Goal: Find specific page/section: Find specific page/section

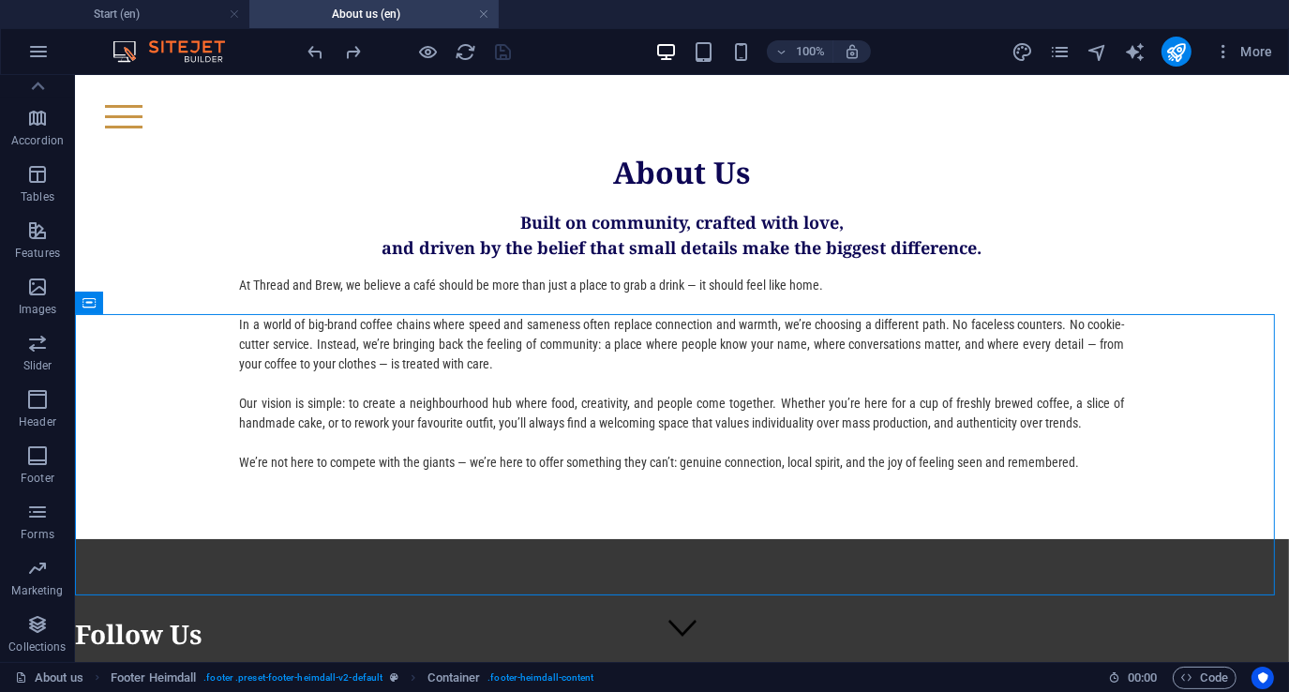
scroll to position [469, 0]
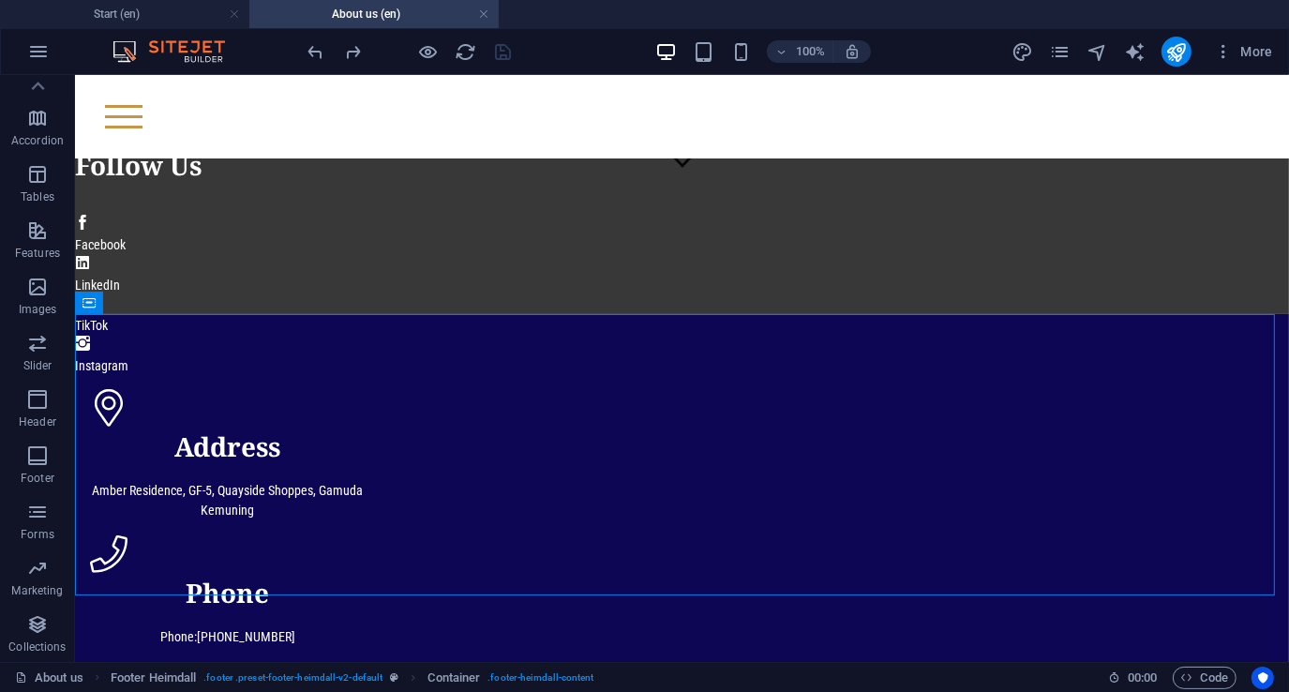
drag, startPoint x: 484, startPoint y: 14, endPoint x: 446, endPoint y: 22, distance: 38.2
click at [484, 14] on link at bounding box center [483, 15] width 11 height 18
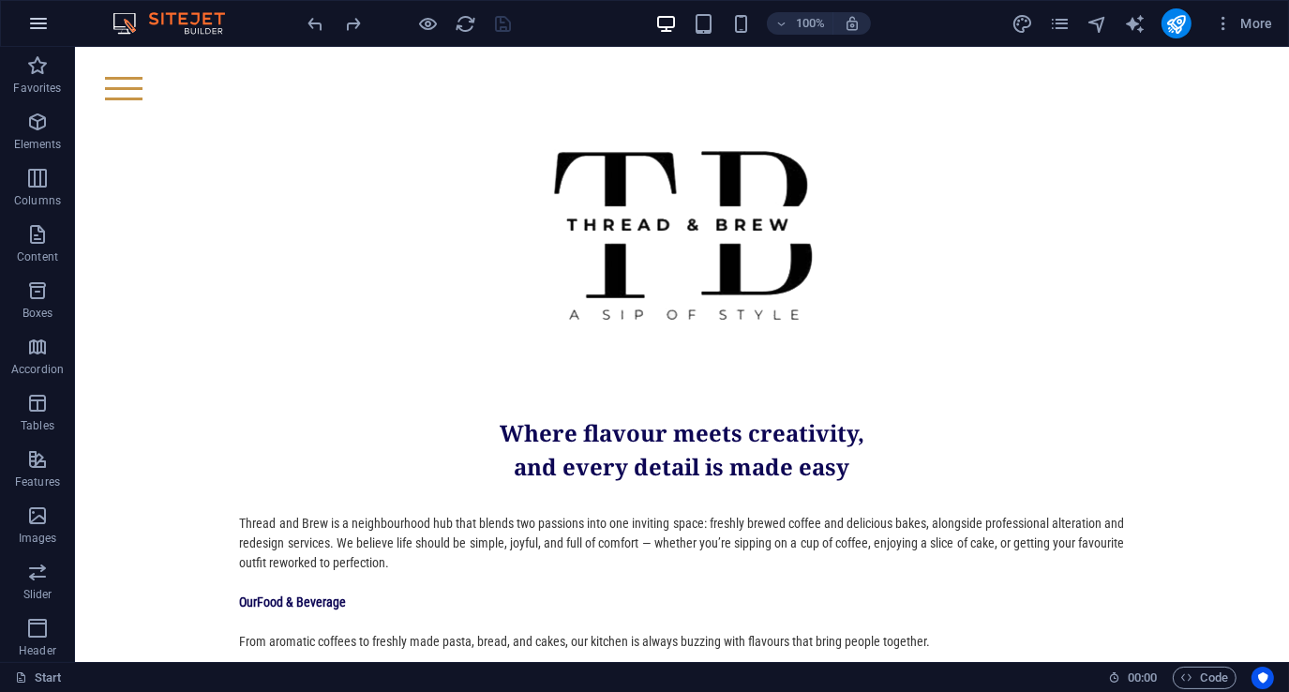
click at [30, 20] on icon "button" at bounding box center [38, 23] width 23 height 23
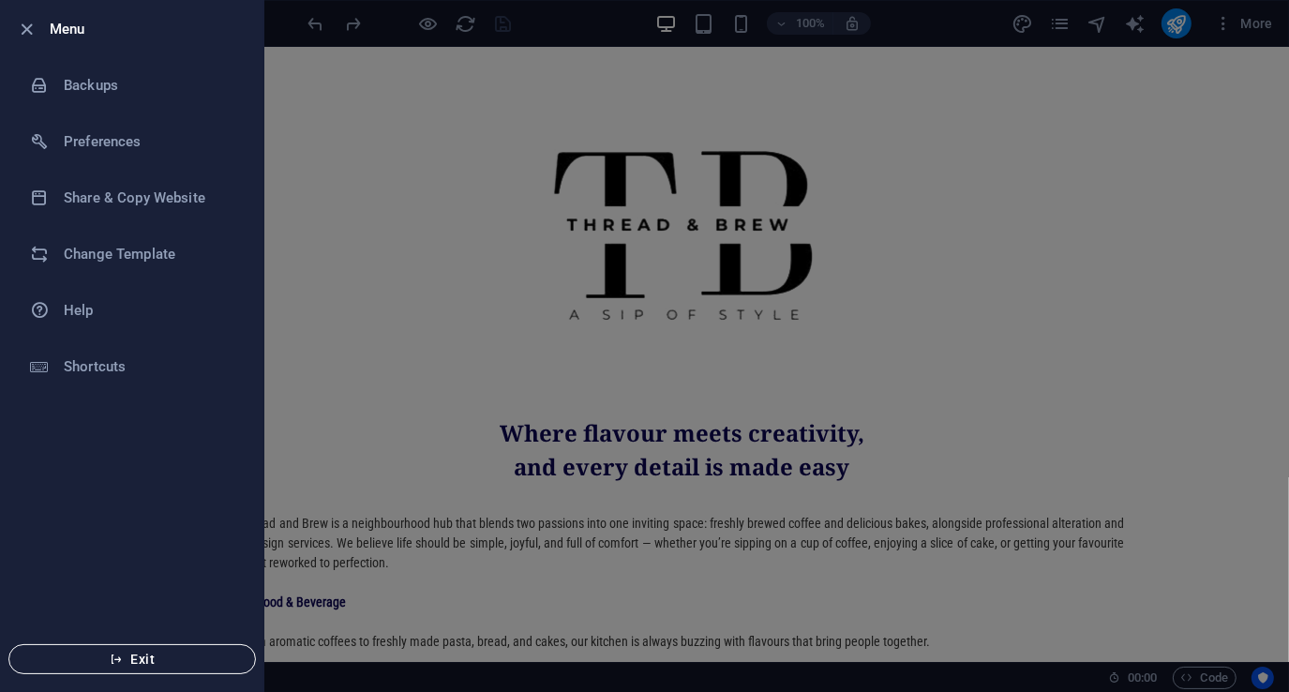
click at [129, 658] on span "Exit" at bounding box center [132, 659] width 216 height 15
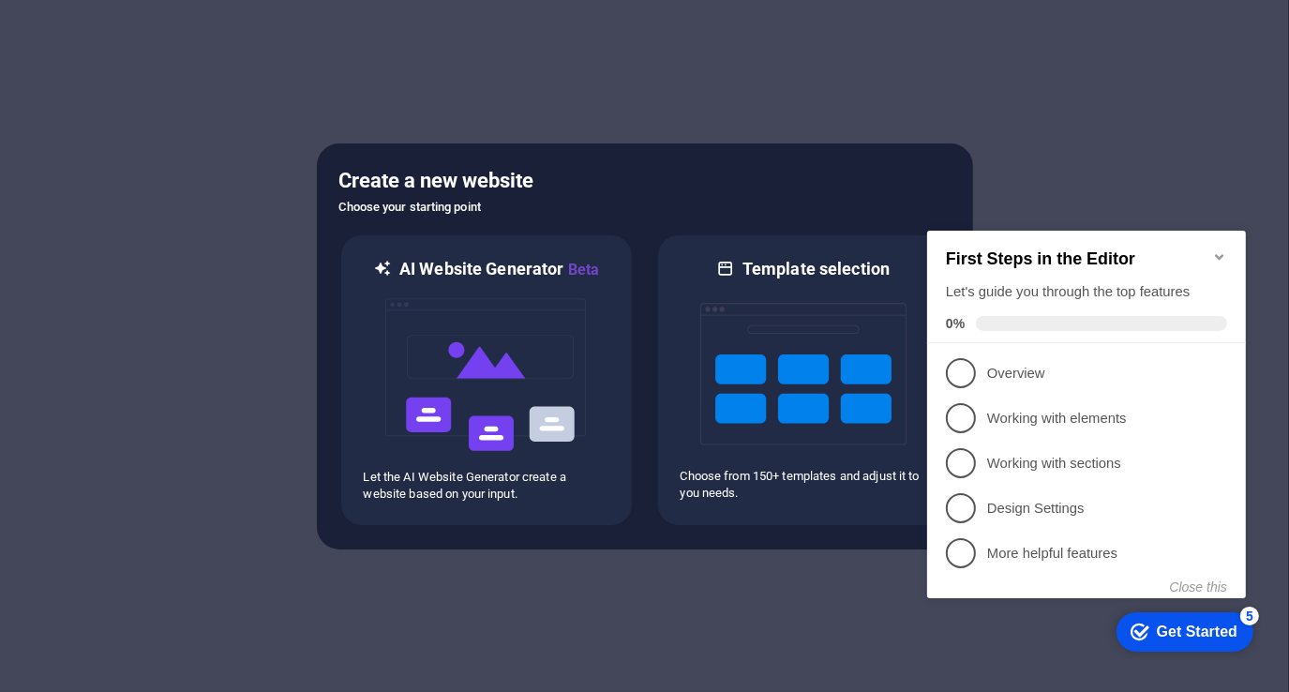
click at [1215, 253] on icon "Minimize checklist" at bounding box center [1218, 256] width 8 height 6
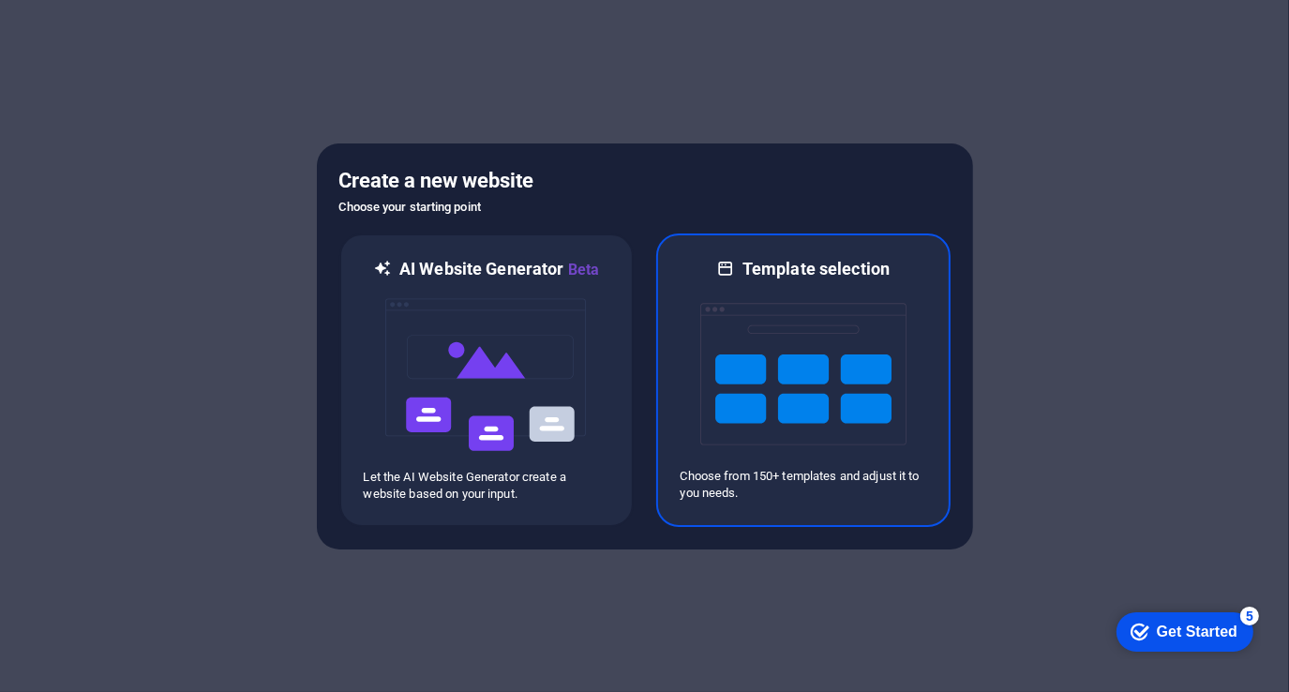
click at [861, 357] on img at bounding box center [803, 374] width 206 height 188
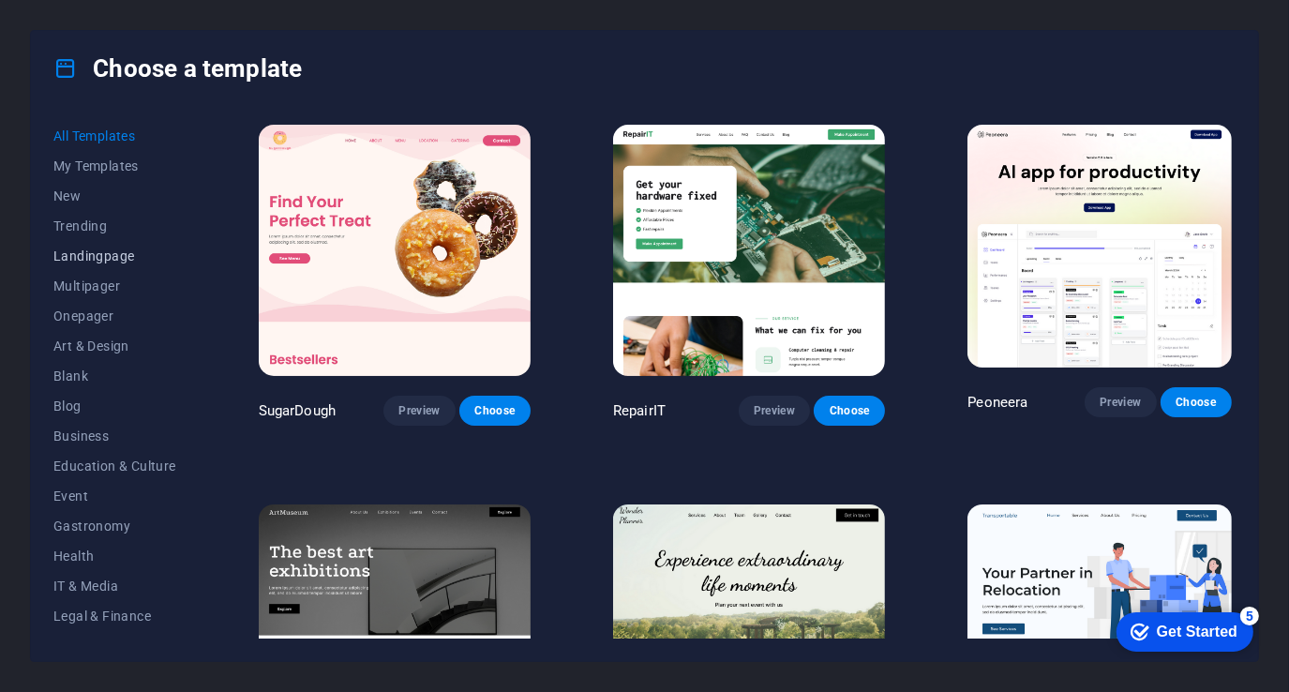
click at [98, 258] on span "Landingpage" at bounding box center [114, 255] width 123 height 15
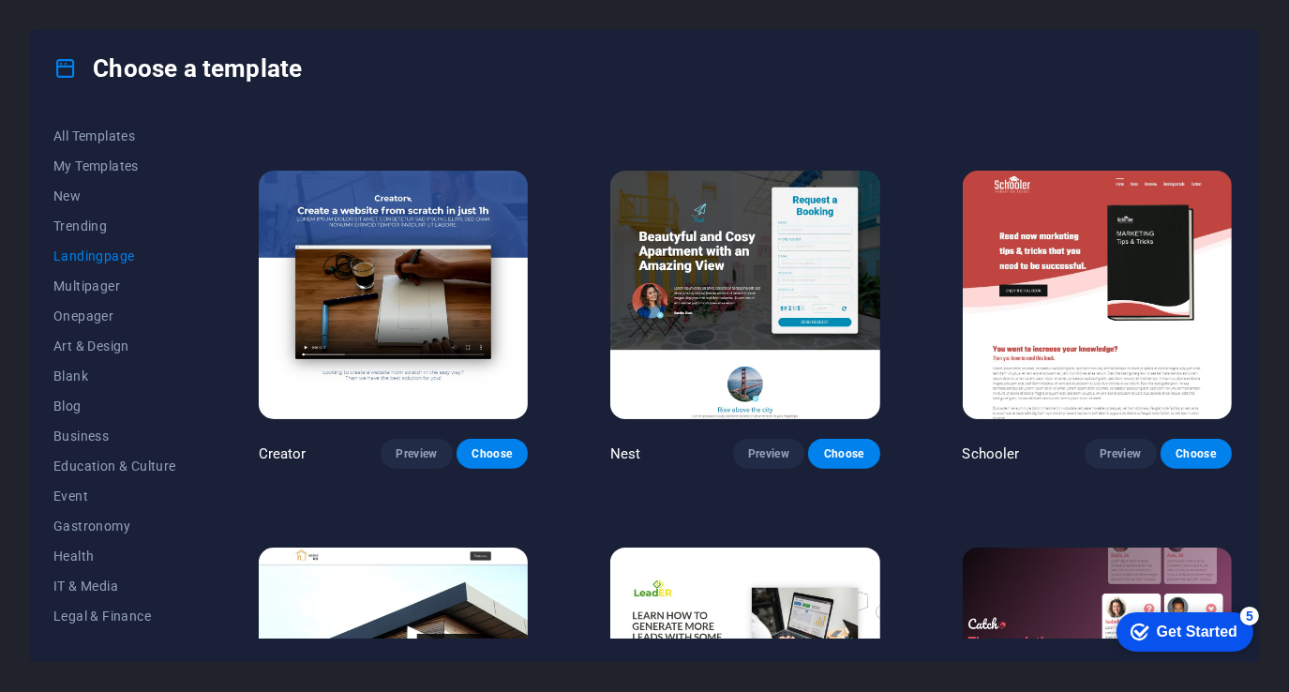
scroll to position [1744, 0]
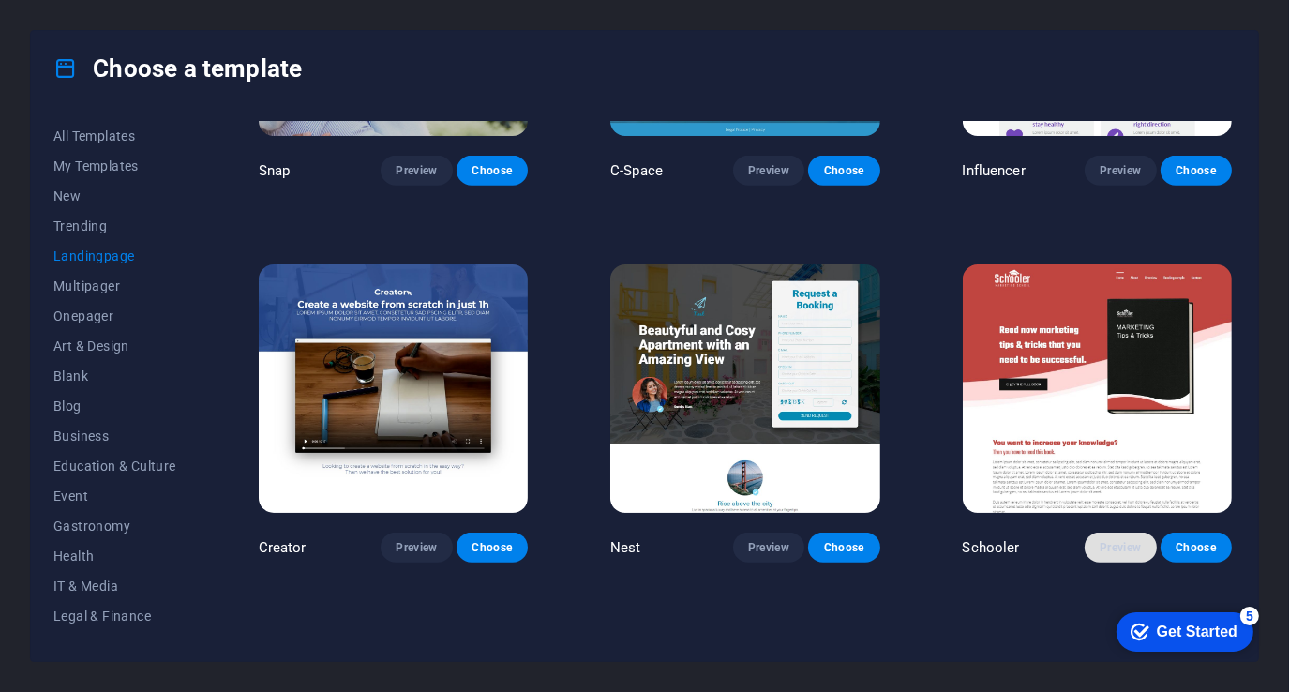
click at [1126, 540] on span "Preview" at bounding box center [1120, 547] width 41 height 15
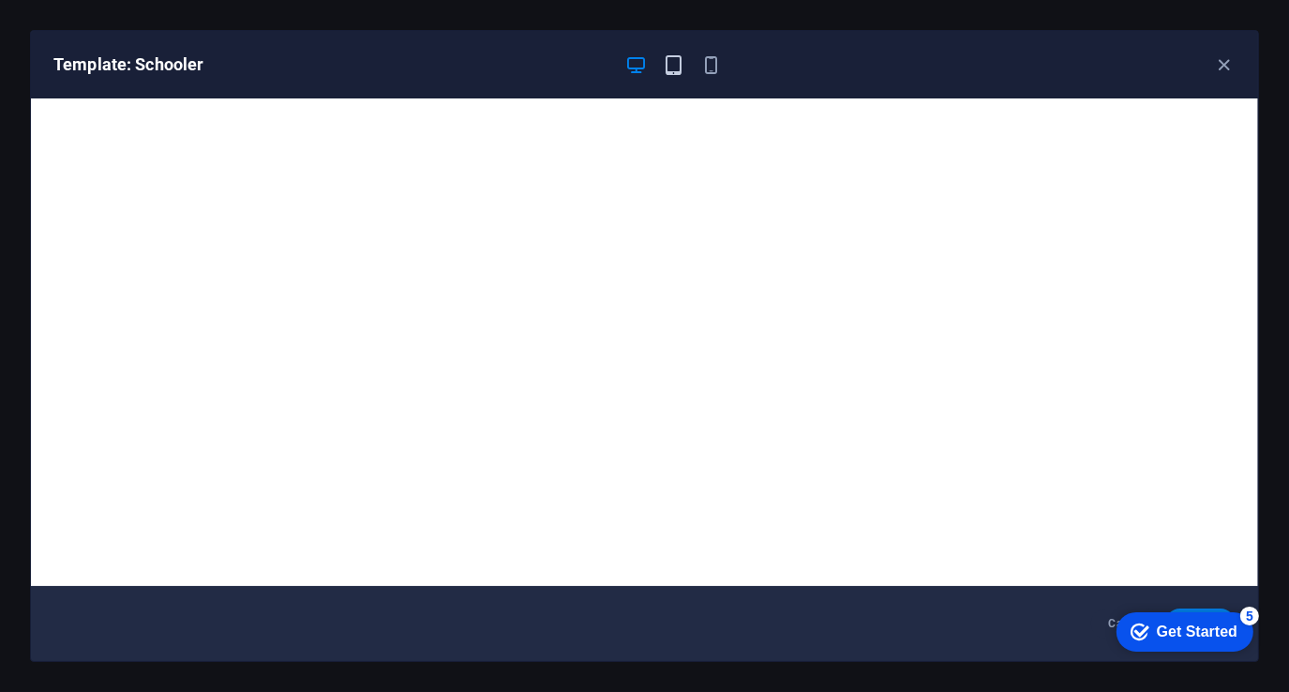
click at [677, 63] on icon "button" at bounding box center [674, 65] width 22 height 22
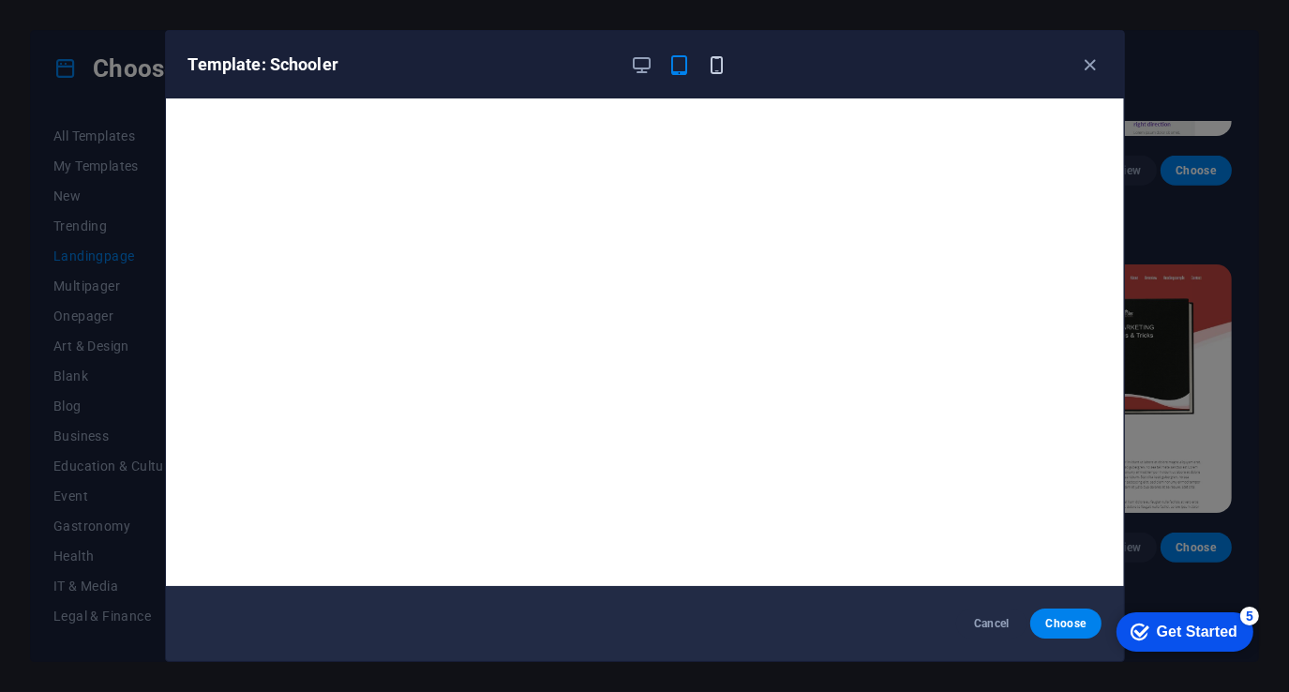
click at [716, 70] on icon "button" at bounding box center [717, 65] width 22 height 22
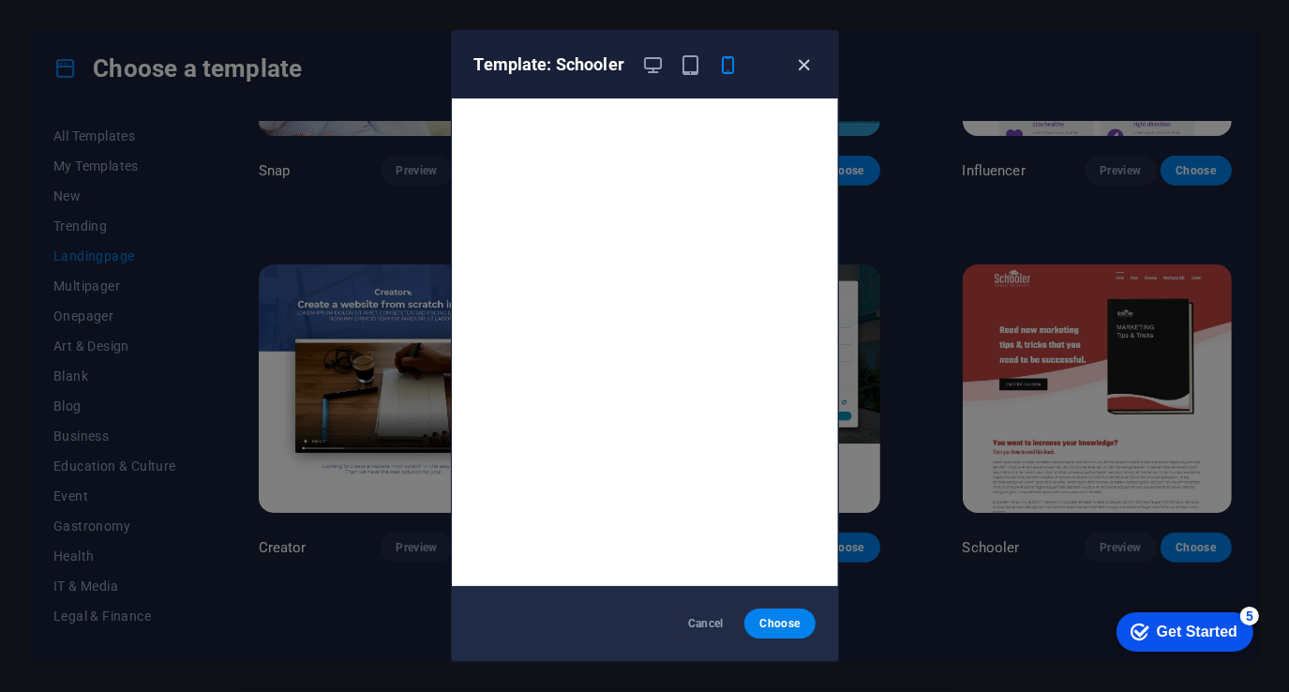
click at [810, 64] on icon "button" at bounding box center [804, 65] width 22 height 22
